Goal: Transaction & Acquisition: Register for event/course

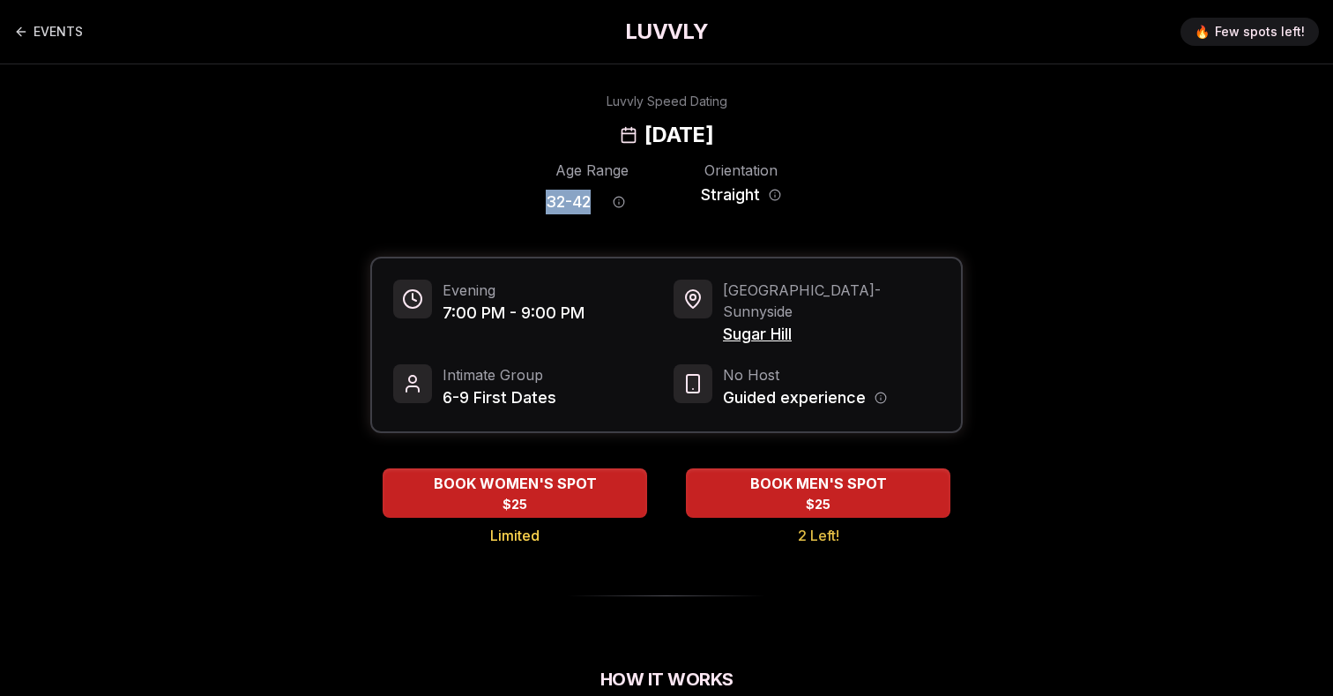
drag, startPoint x: 589, startPoint y: 201, endPoint x: 521, endPoint y: 201, distance: 67.9
click at [521, 201] on div "Age Range 32 - 42 Orientation Straight" at bounding box center [666, 191] width 592 height 62
copy span "32 - 42"
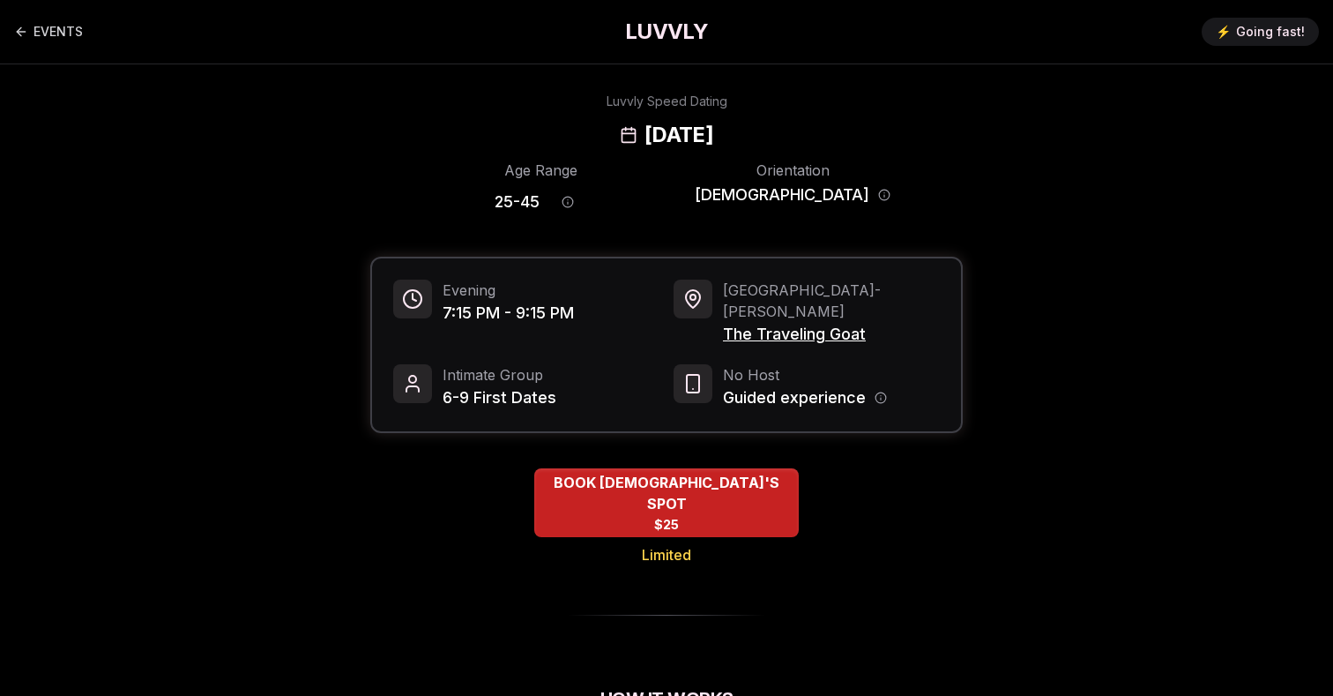
drag, startPoint x: 830, startPoint y: 130, endPoint x: 542, endPoint y: 126, distance: 287.4
click at [542, 126] on div "Luvvly Speed Dating [DATE]" at bounding box center [666, 121] width 1206 height 56
copy h2 "[DATE]"
drag, startPoint x: 881, startPoint y: 313, endPoint x: 724, endPoint y: 312, distance: 156.9
click at [724, 312] on div "Seattle - [PERSON_NAME] The Traveling Goat" at bounding box center [806, 312] width 266 height 67
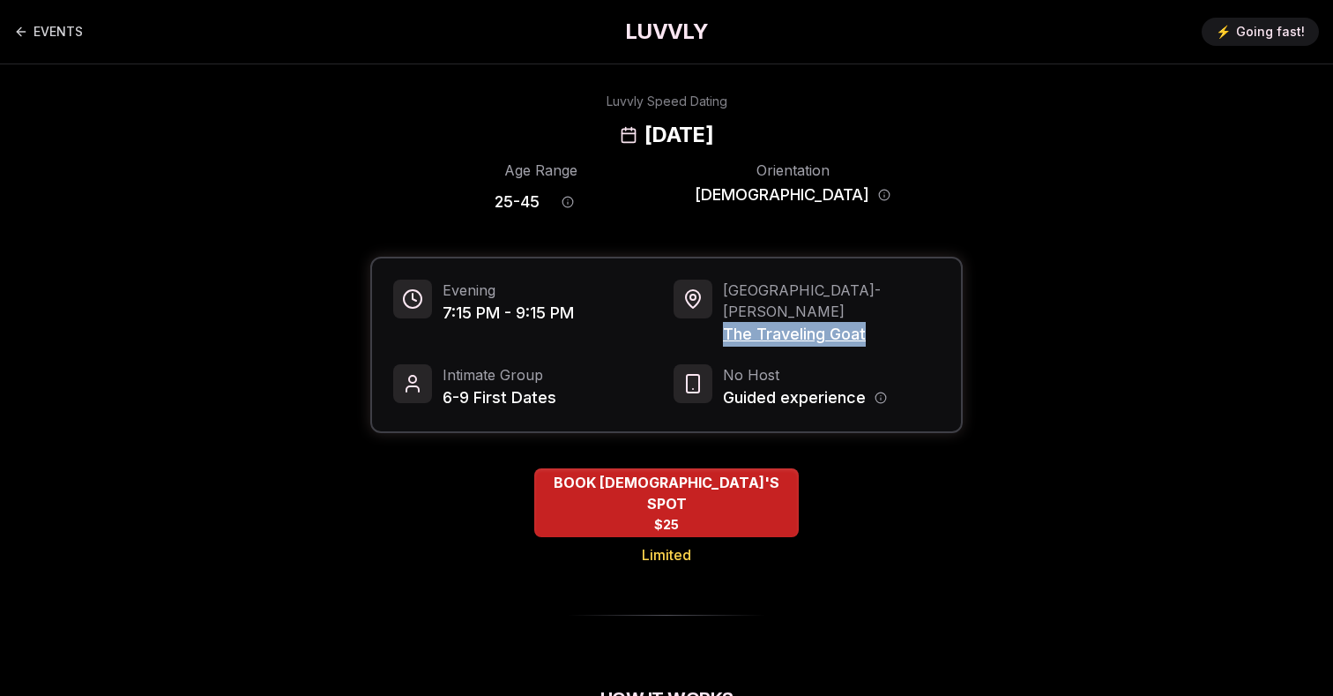
copy span "The Traveling Goat"
drag, startPoint x: 584, startPoint y: 203, endPoint x: 495, endPoint y: 203, distance: 88.2
click at [495, 203] on div "Age Range 25 - 45 Orientation [DEMOGRAPHIC_DATA]" at bounding box center [666, 191] width 592 height 62
copy span "25 - 45"
